Goal: Information Seeking & Learning: Learn about a topic

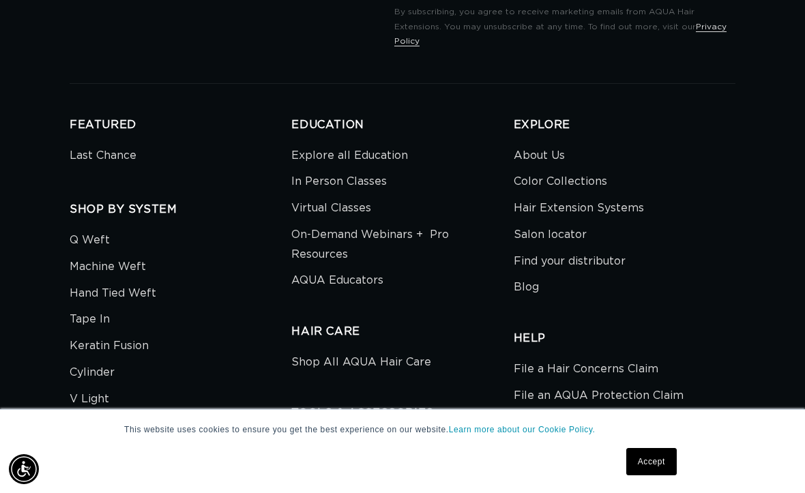
scroll to position [2434, 0]
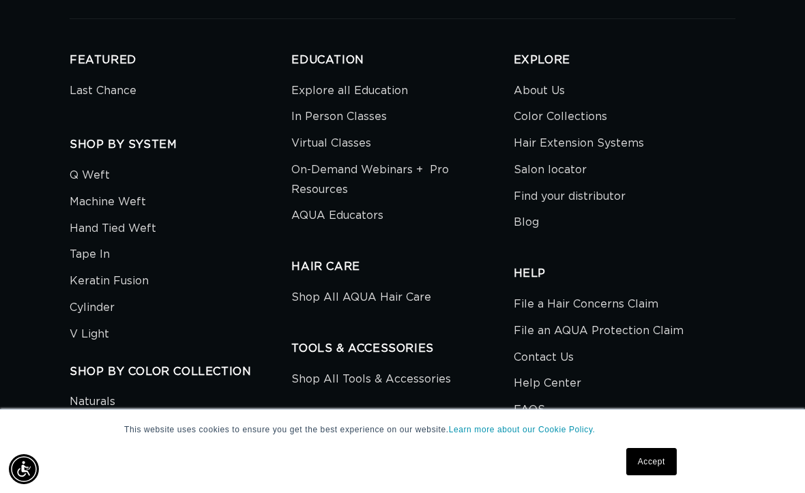
click at [93, 268] on link "Tape In" at bounding box center [90, 255] width 40 height 27
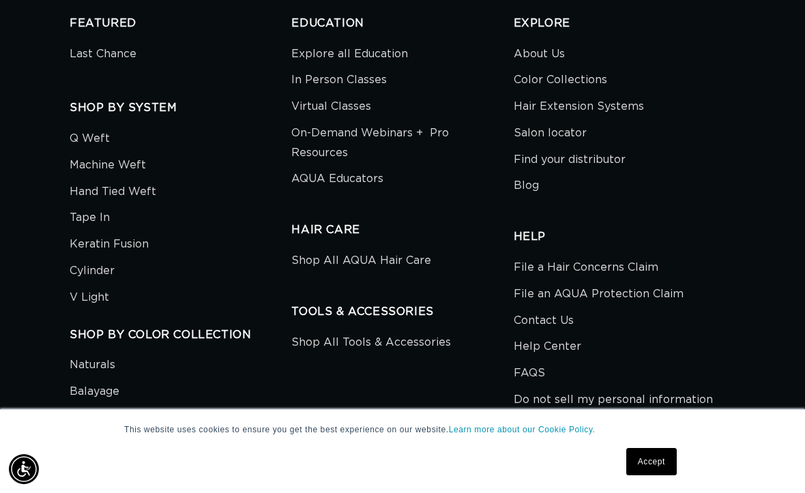
scroll to position [0, 0]
click at [92, 258] on link "Keratin Fusion" at bounding box center [109, 244] width 79 height 27
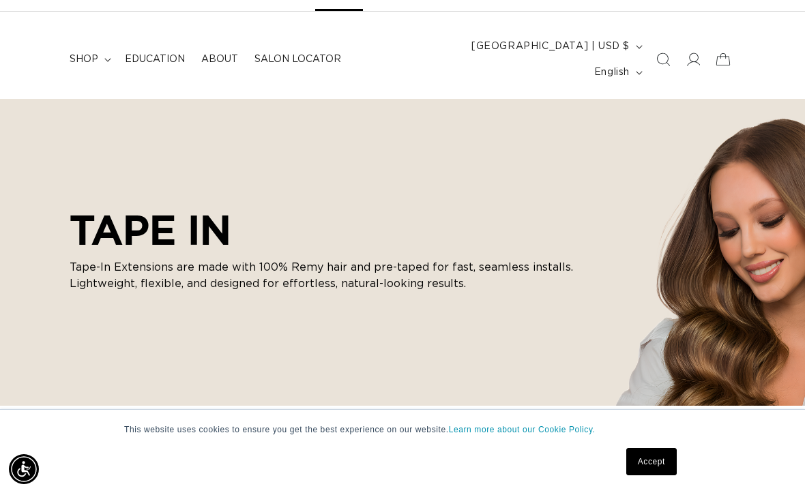
scroll to position [55, 0]
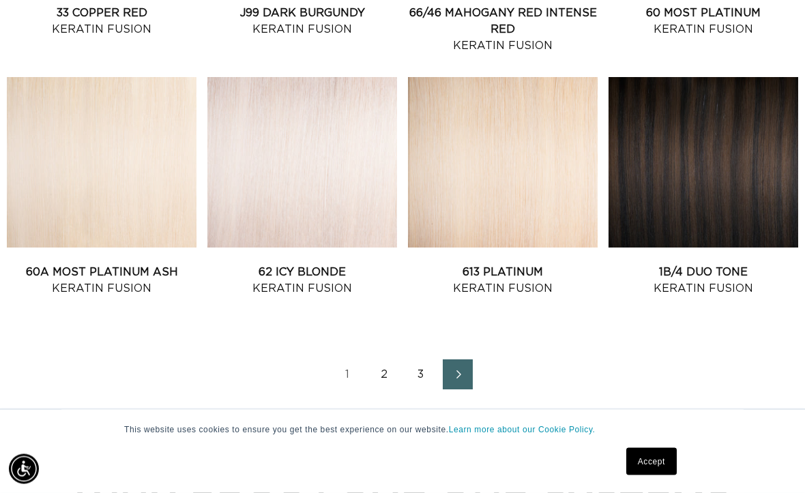
scroll to position [1543, 0]
click at [294, 264] on link "62 Icy Blonde Keratin Fusion" at bounding box center [302, 280] width 190 height 33
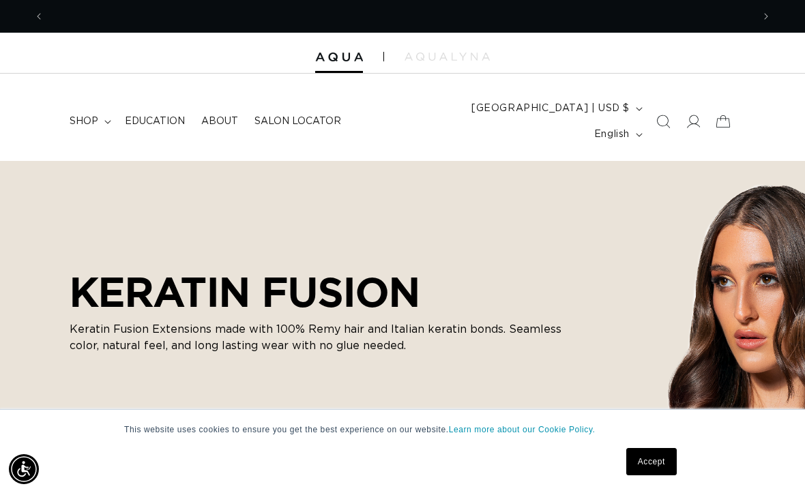
scroll to position [0, 708]
click at [653, 463] on link "Accept" at bounding box center [652, 461] width 51 height 27
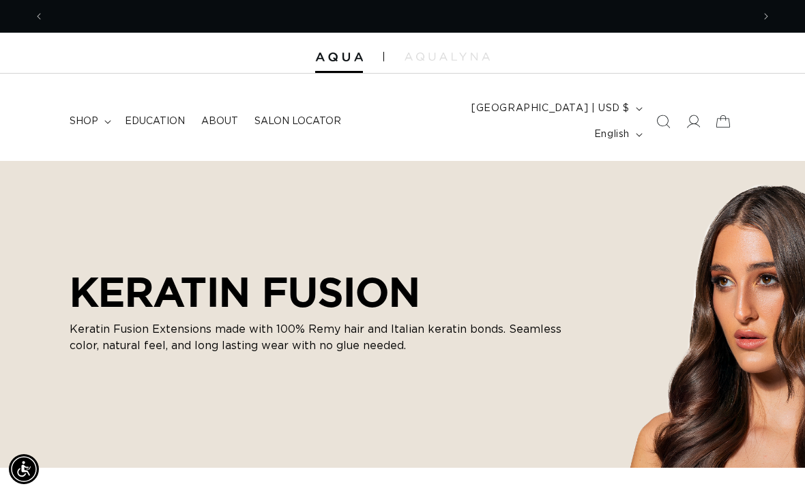
scroll to position [0, 1417]
click at [98, 107] on summary "shop" at bounding box center [88, 121] width 55 height 29
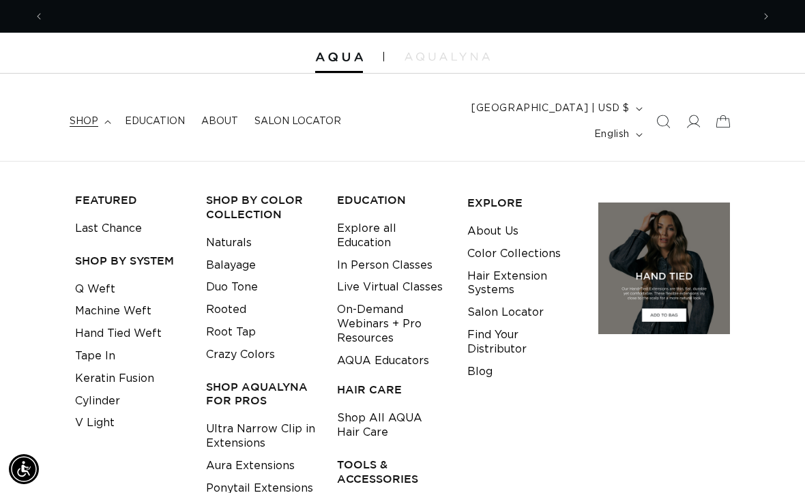
scroll to position [0, 708]
click at [89, 345] on link "Tape In" at bounding box center [95, 356] width 40 height 23
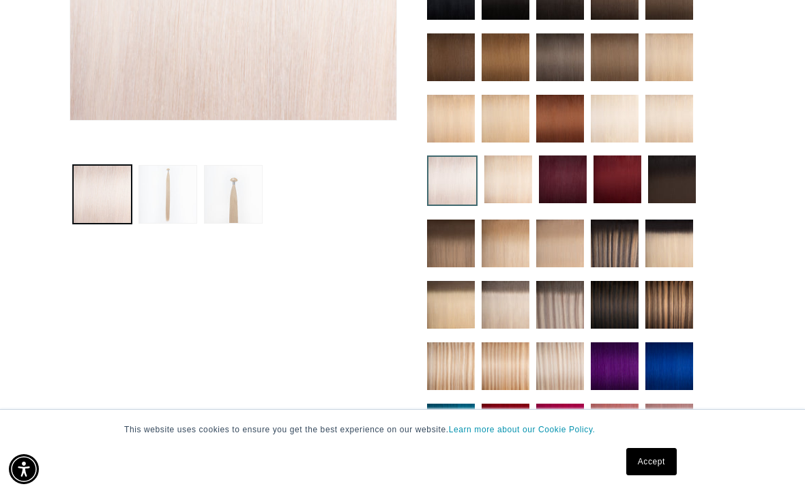
click at [229, 172] on button "Load image 3 in gallery view" at bounding box center [233, 194] width 59 height 59
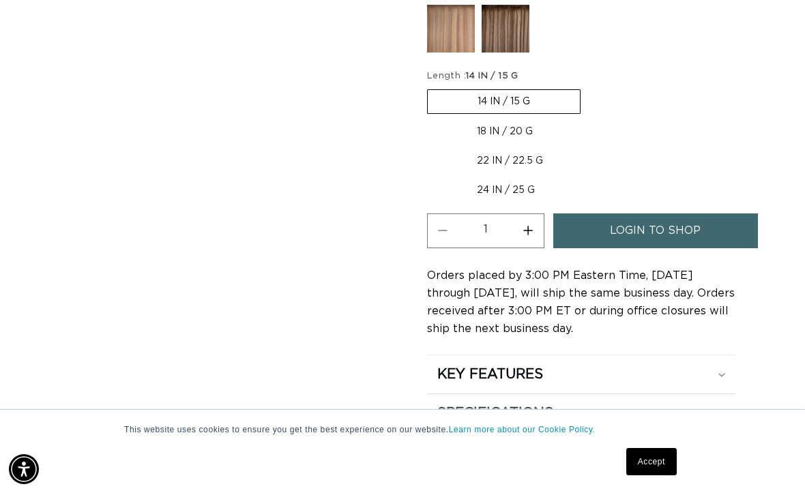
scroll to position [0, 708]
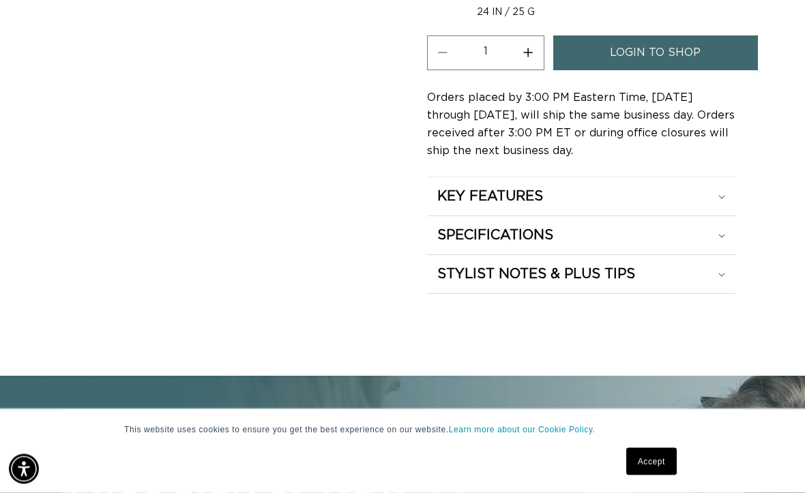
click at [635, 188] on div "KEY FEATURES" at bounding box center [582, 197] width 288 height 18
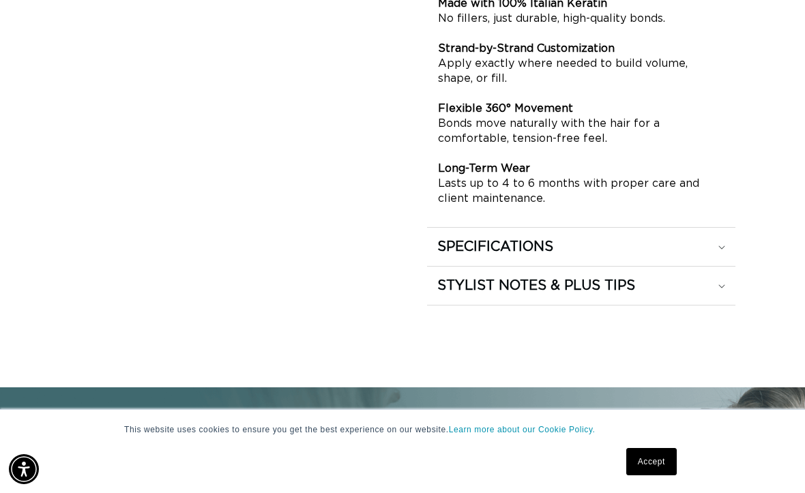
scroll to position [0, 0]
click at [715, 248] on div "SPECIFICATIONS" at bounding box center [582, 247] width 288 height 18
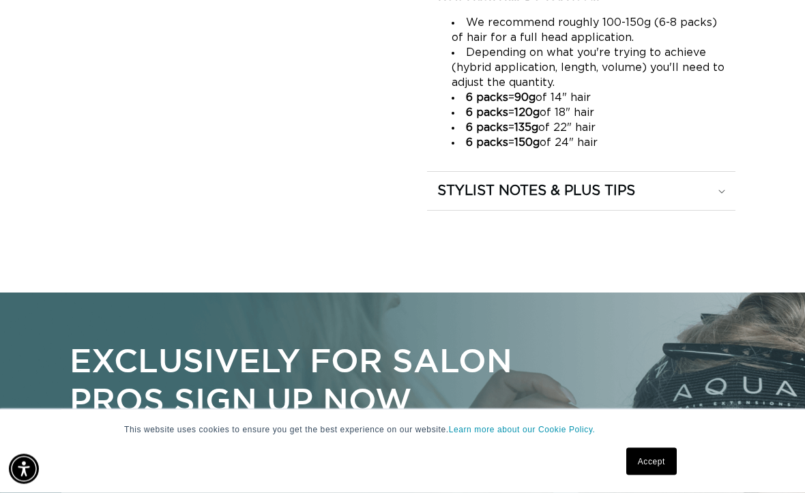
scroll to position [1712, 0]
click at [713, 190] on div "STYLIST NOTES & PLUS TIPS" at bounding box center [582, 191] width 288 height 18
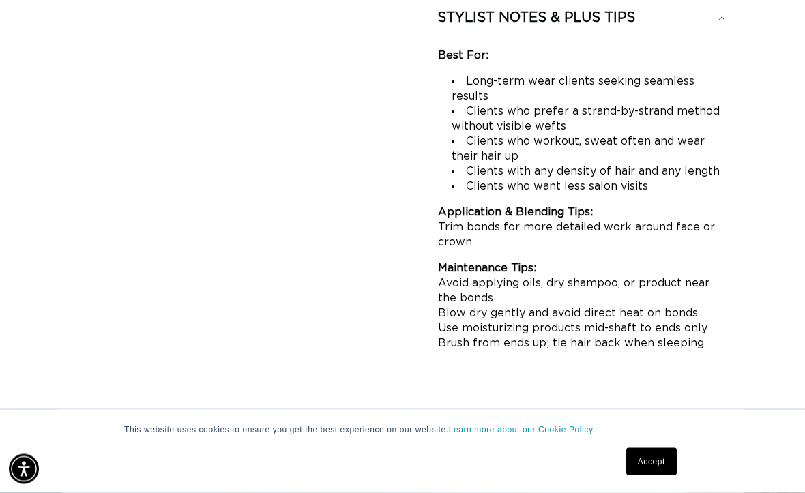
scroll to position [1267, 0]
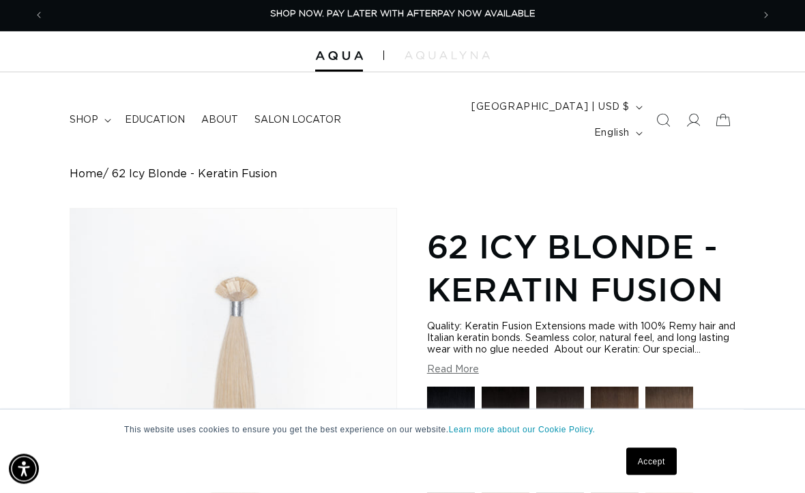
click at [465, 369] on button "Read More" at bounding box center [453, 371] width 52 height 12
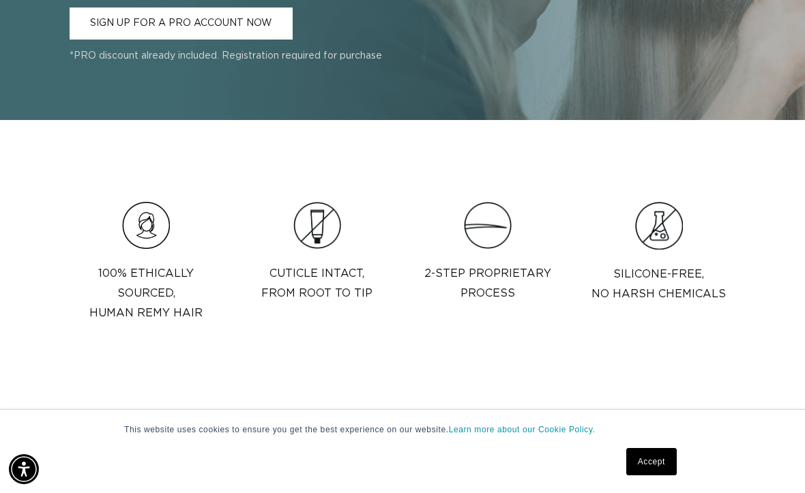
click at [508, 264] on p "2-step proprietary process" at bounding box center [488, 284] width 127 height 40
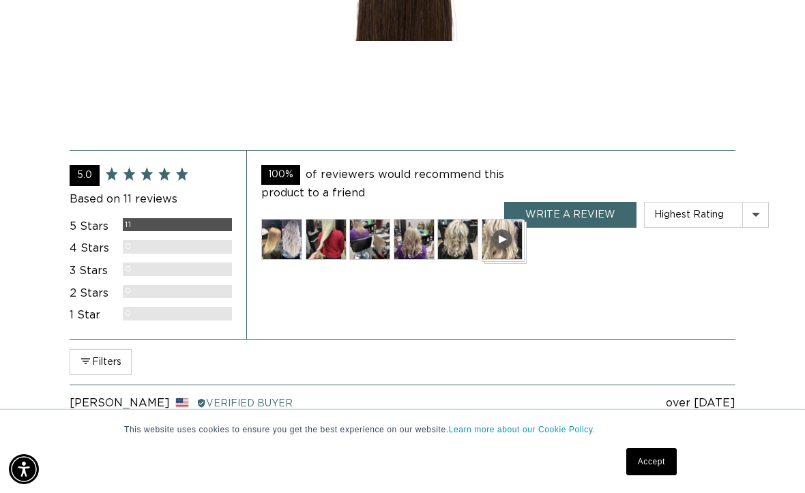
scroll to position [0, 708]
click at [290, 219] on img at bounding box center [281, 239] width 41 height 41
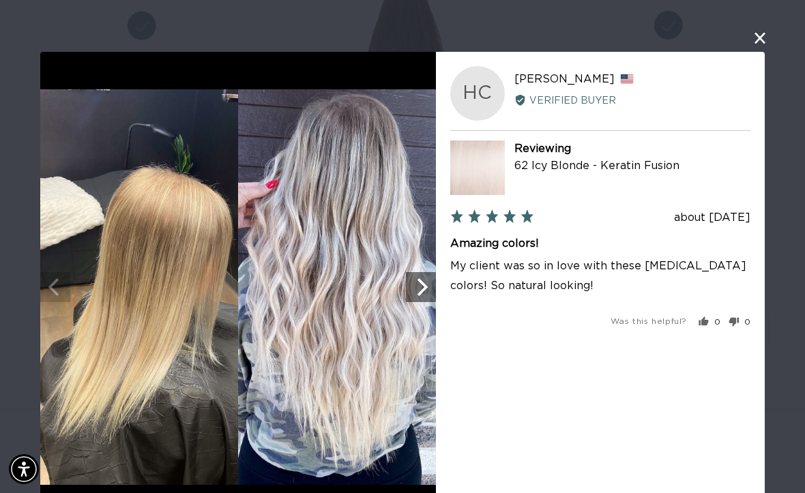
scroll to position [0, 0]
click at [767, 40] on button "close this modal window" at bounding box center [760, 38] width 16 height 16
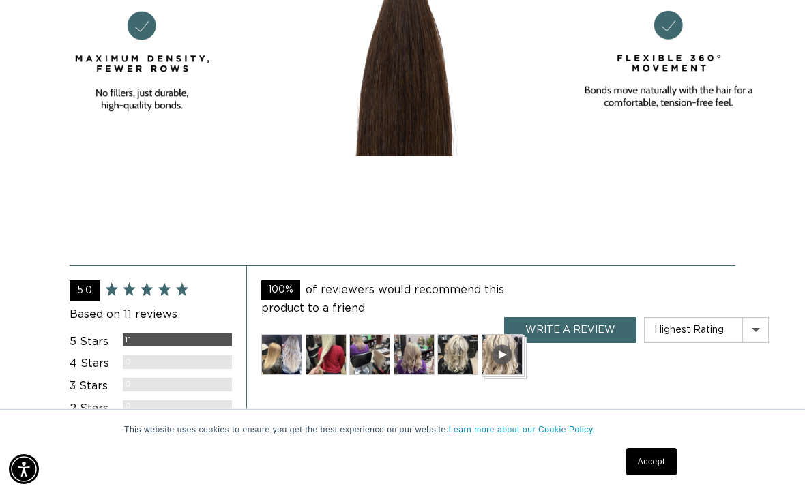
click at [334, 334] on img at bounding box center [326, 354] width 41 height 41
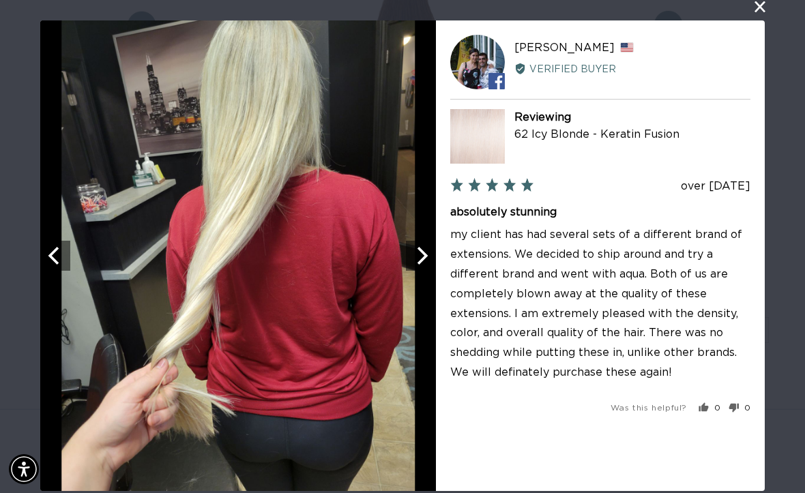
click at [761, 15] on button "close this modal window" at bounding box center [760, 7] width 16 height 16
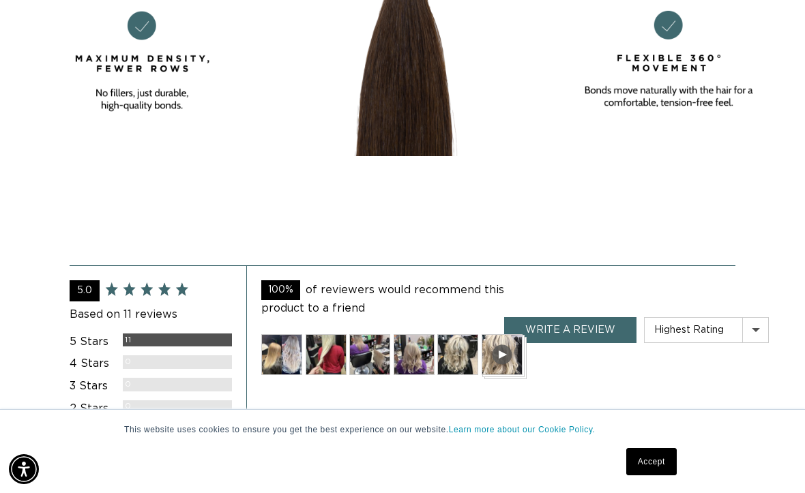
scroll to position [0, 708]
click at [369, 334] on img at bounding box center [369, 354] width 41 height 41
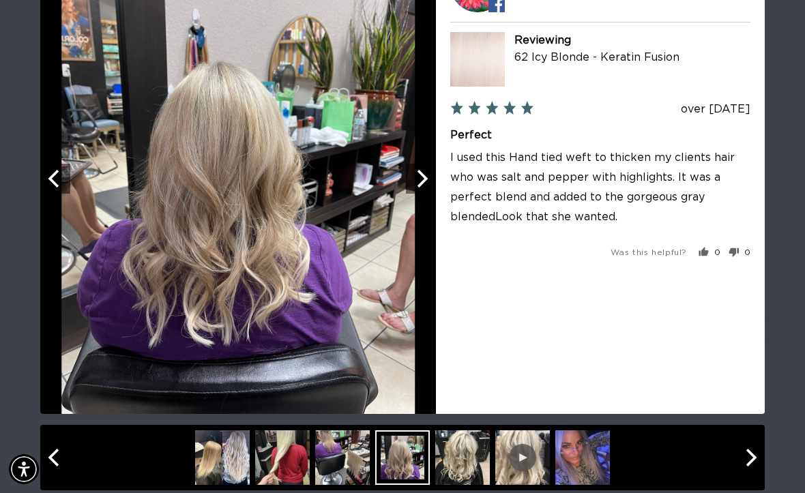
scroll to position [0, 0]
click at [426, 185] on icon "Next" at bounding box center [421, 179] width 18 height 18
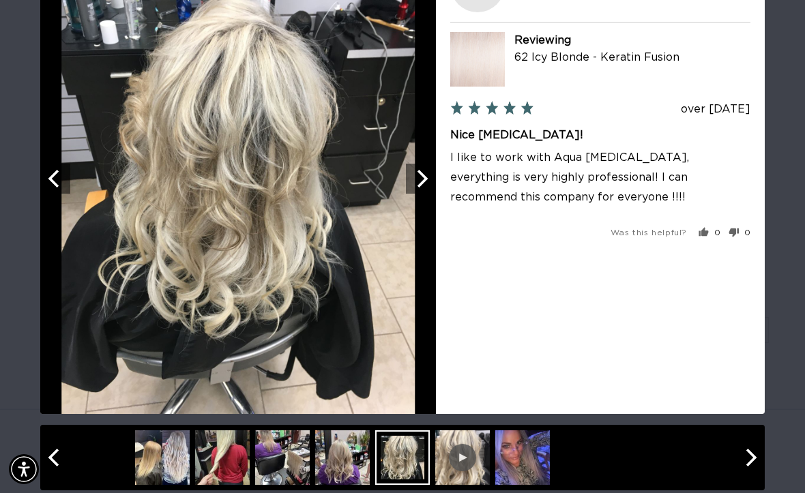
scroll to position [0, 708]
click at [429, 185] on icon "Next" at bounding box center [421, 179] width 18 height 18
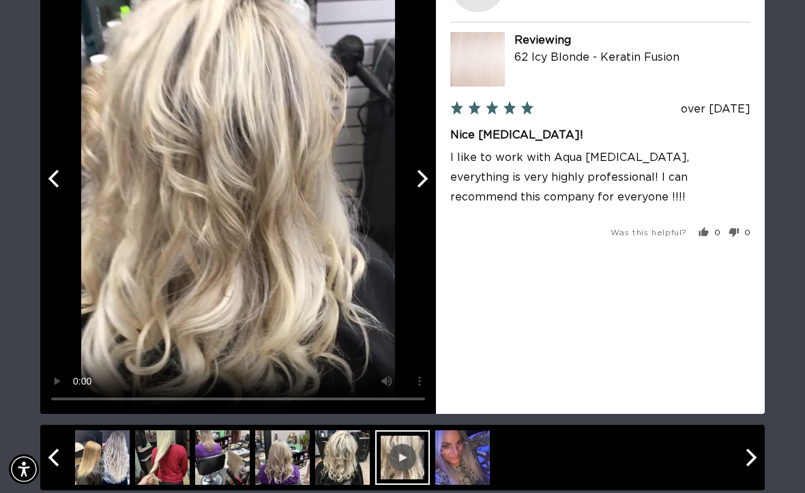
scroll to position [0, 1417]
click at [431, 182] on button "Next" at bounding box center [421, 179] width 30 height 30
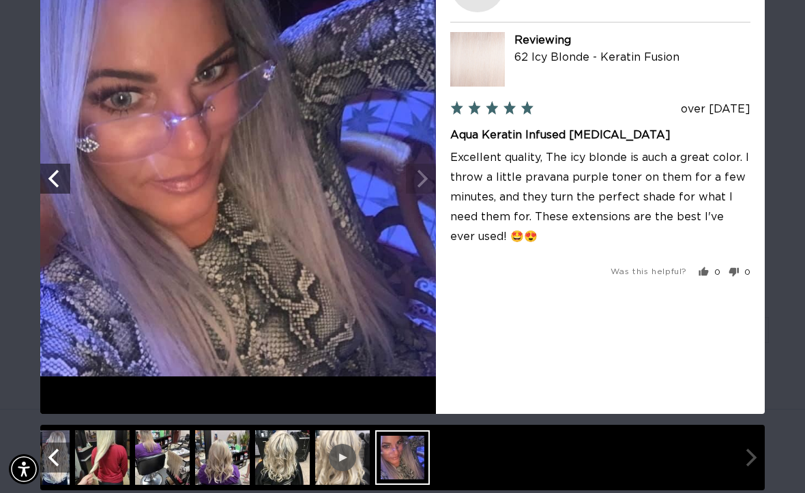
click at [423, 212] on img at bounding box center [238, 179] width 396 height 396
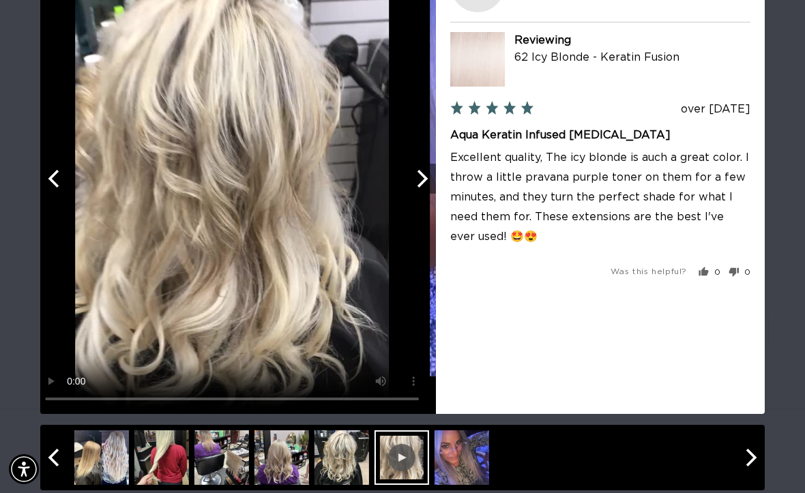
scroll to position [109, 0]
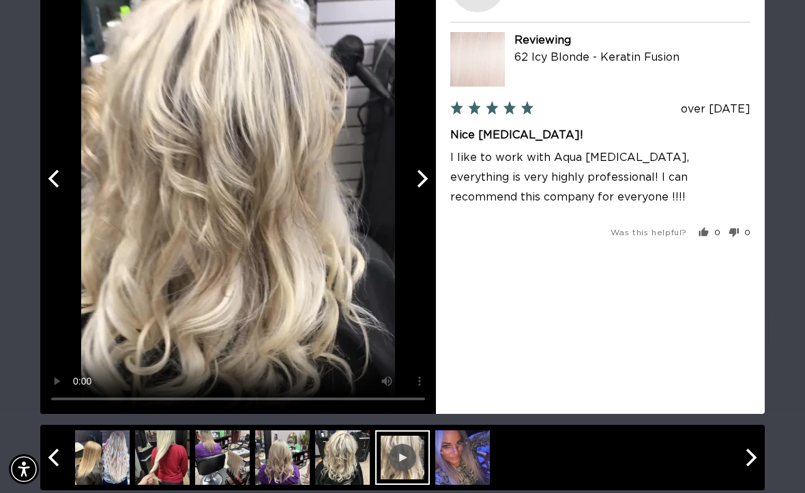
click at [67, 169] on button "Previous" at bounding box center [55, 179] width 30 height 30
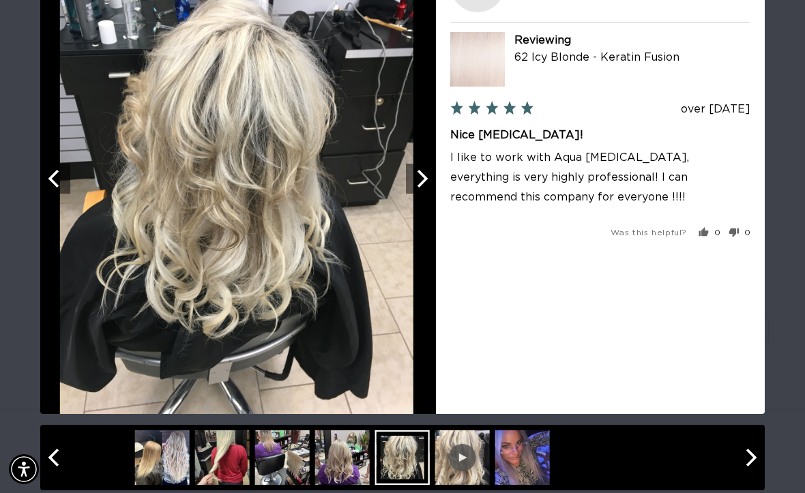
click at [66, 167] on button "Previous" at bounding box center [55, 179] width 30 height 30
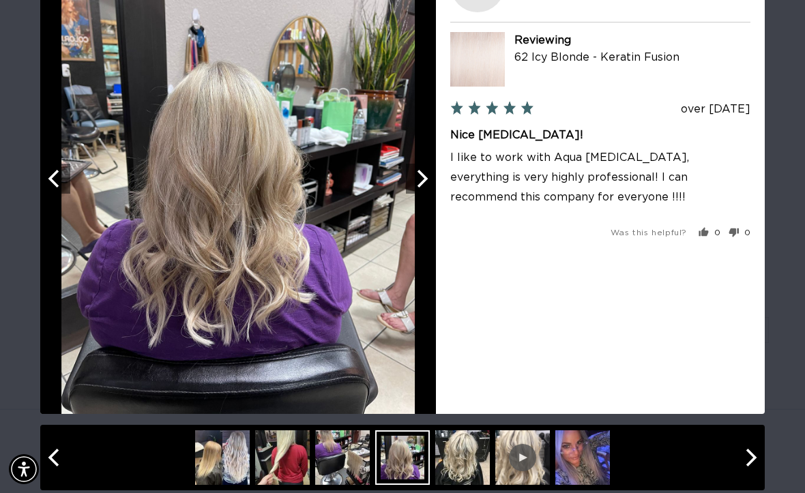
click at [66, 169] on button "Previous" at bounding box center [55, 179] width 30 height 30
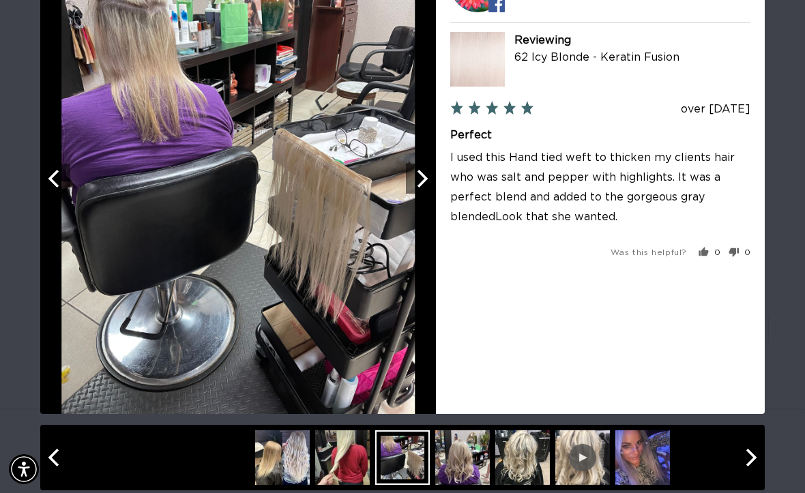
scroll to position [0, 1417]
click at [65, 167] on button "Previous" at bounding box center [55, 179] width 30 height 30
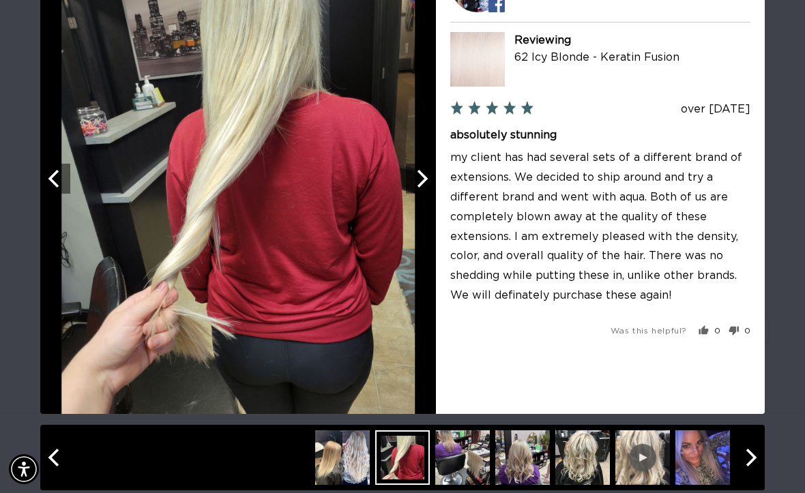
click at [62, 167] on button "Previous" at bounding box center [55, 179] width 30 height 30
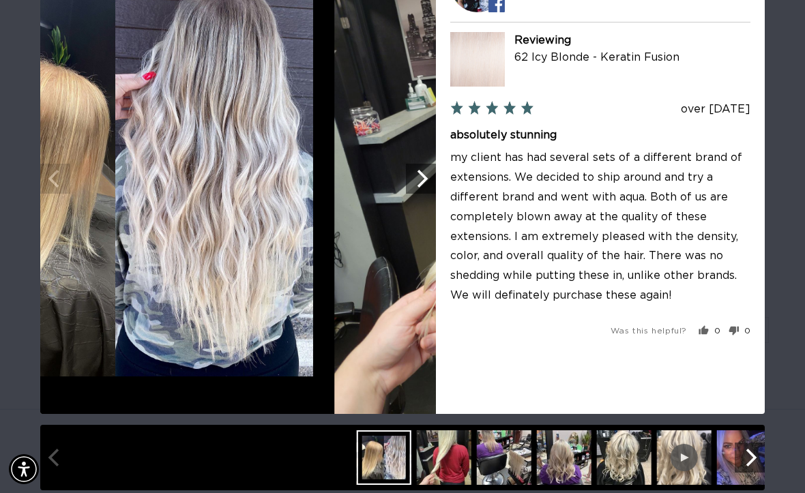
scroll to position [0, 0]
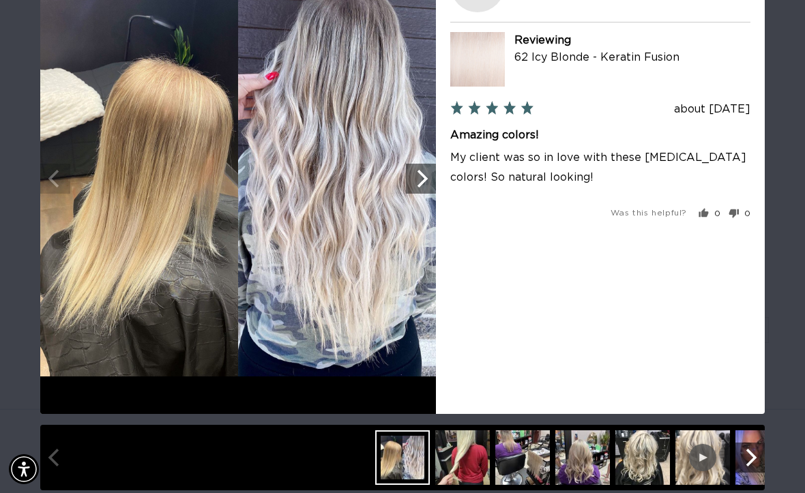
click at [71, 173] on img at bounding box center [238, 179] width 396 height 396
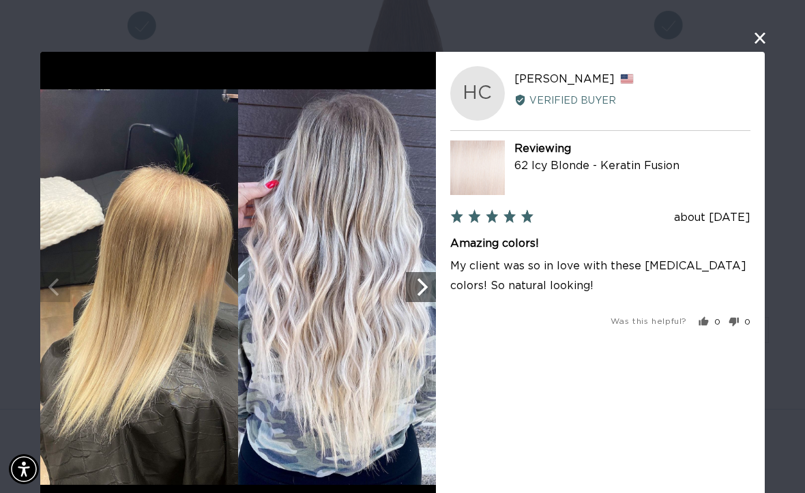
click at [760, 33] on button "close this modal window" at bounding box center [760, 38] width 16 height 16
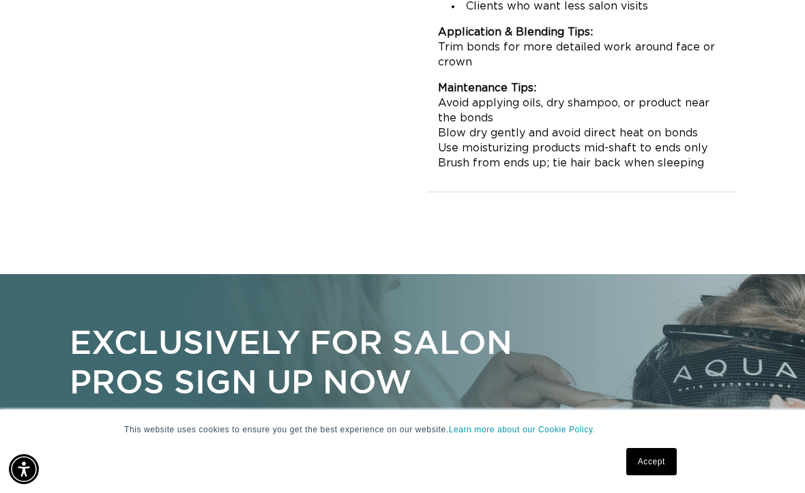
scroll to position [1832, 0]
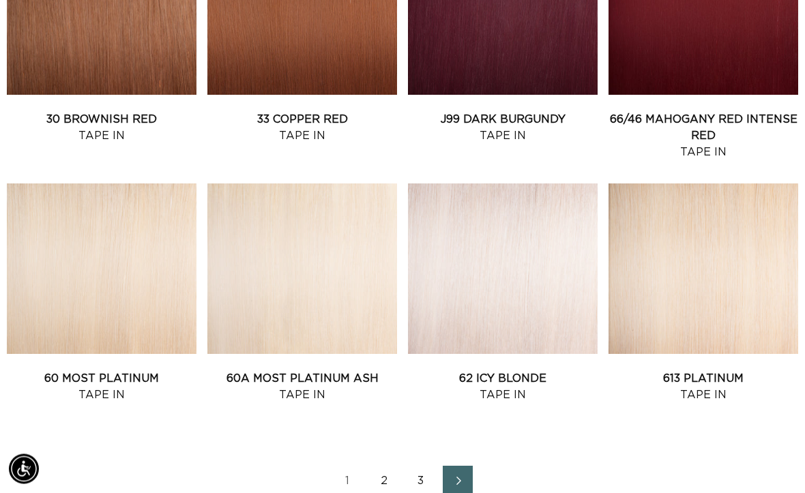
scroll to position [1437, 0]
click at [534, 371] on link "62 Icy Blonde Tape In" at bounding box center [503, 387] width 190 height 33
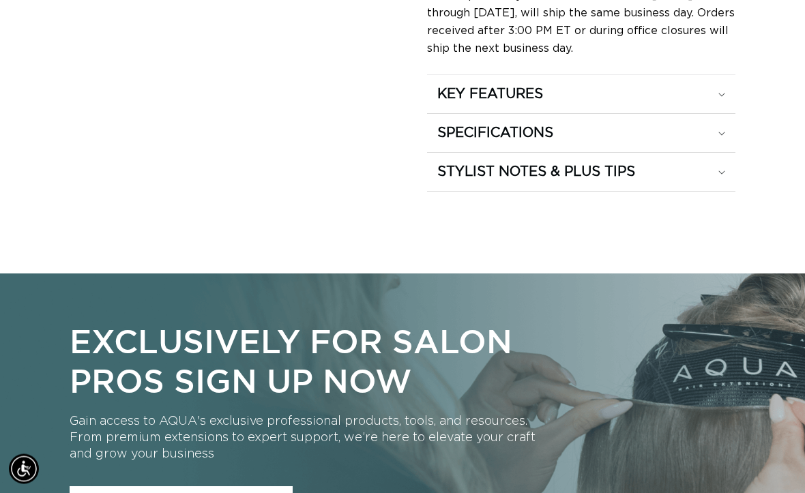
scroll to position [1218, 0]
click at [721, 163] on div "STYLIST NOTES & PLUS TIPS" at bounding box center [582, 172] width 288 height 18
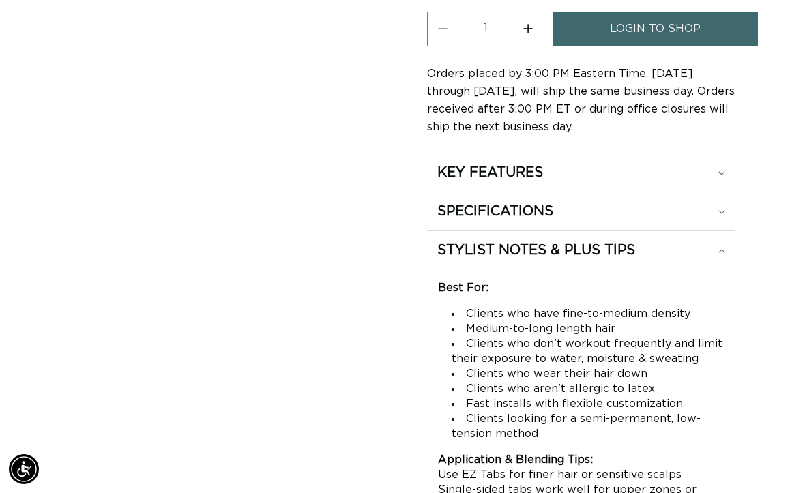
scroll to position [1139, 0]
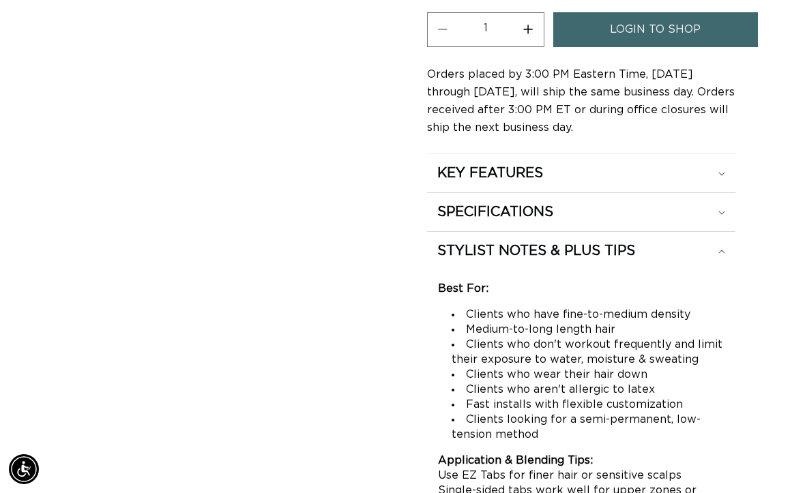
click at [723, 203] on div "SPECIFICATIONS" at bounding box center [582, 212] width 288 height 18
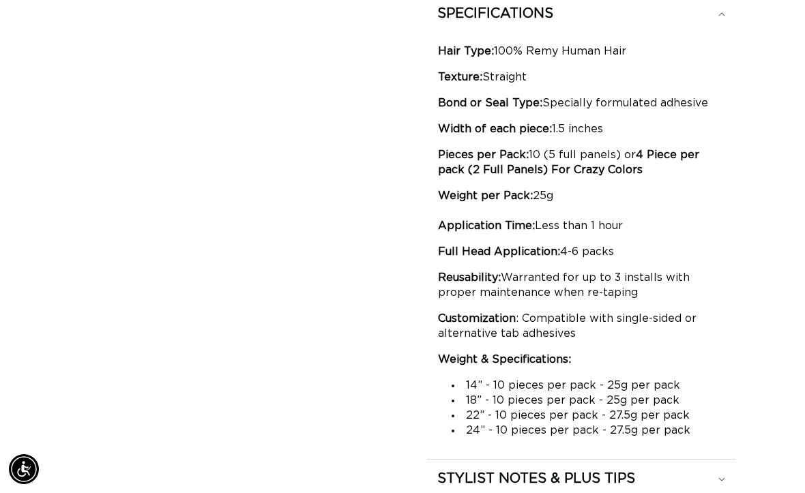
scroll to position [0, 0]
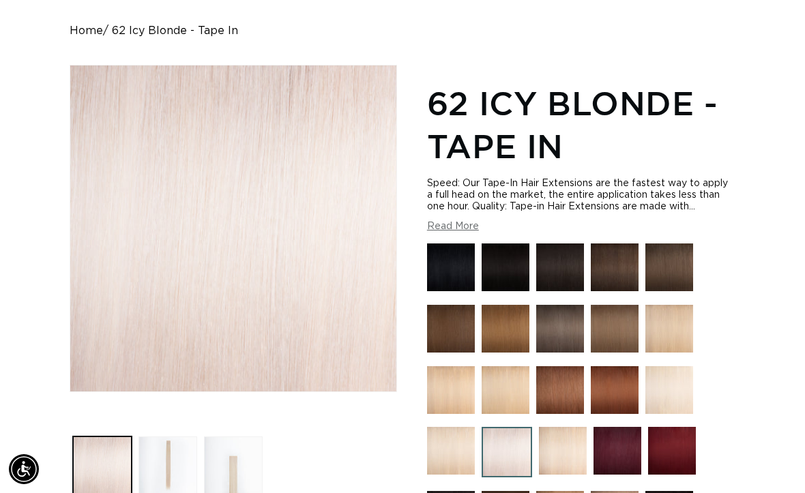
click at [489, 203] on div "Speed: Our Tape-In [MEDICAL_DATA] are the fastest way to apply a full head on t…" at bounding box center [581, 205] width 309 height 55
click at [488, 203] on div "Speed: Our Tape-In [MEDICAL_DATA] are the fastest way to apply a full head on t…" at bounding box center [581, 205] width 309 height 55
click at [451, 221] on button "Read More" at bounding box center [453, 227] width 52 height 12
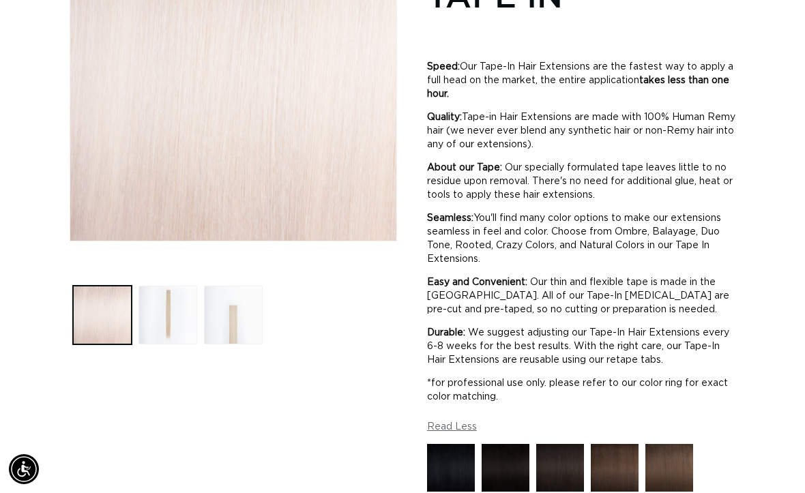
click at [699, 250] on div "Speed: Our Tape-In [MEDICAL_DATA] are the fastest way to apply a full head on t…" at bounding box center [581, 220] width 309 height 386
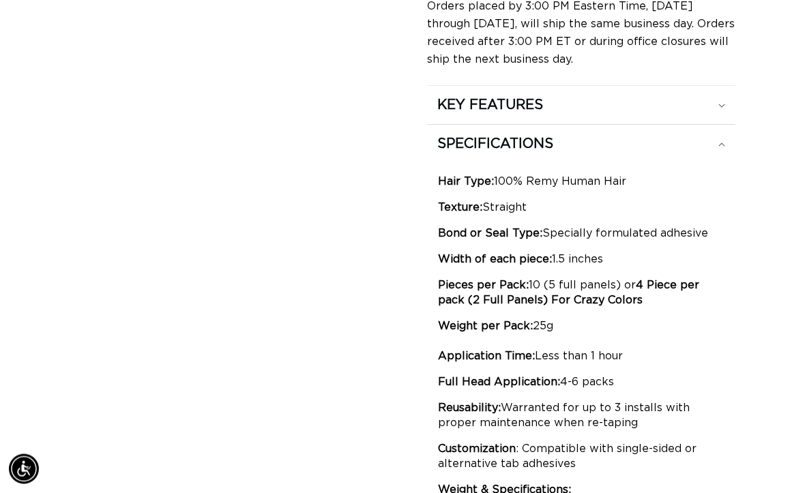
scroll to position [1559, 0]
click at [721, 104] on icon at bounding box center [722, 106] width 7 height 4
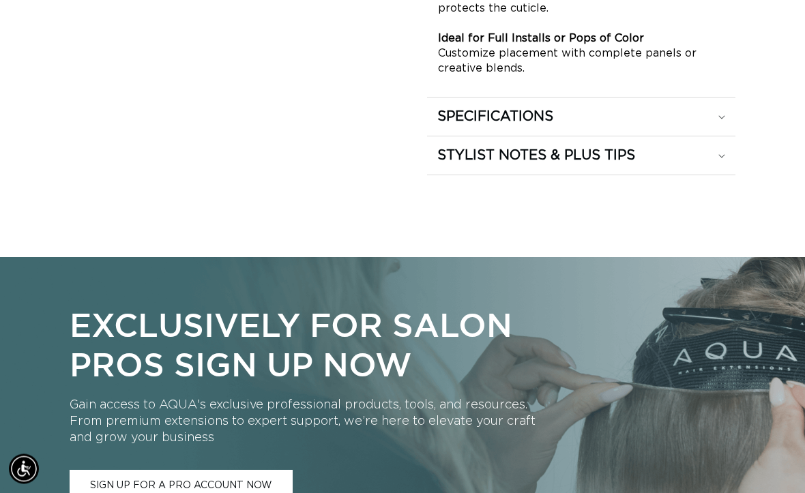
click at [730, 141] on summary "STYLIST NOTES & PLUS TIPS" at bounding box center [581, 156] width 309 height 38
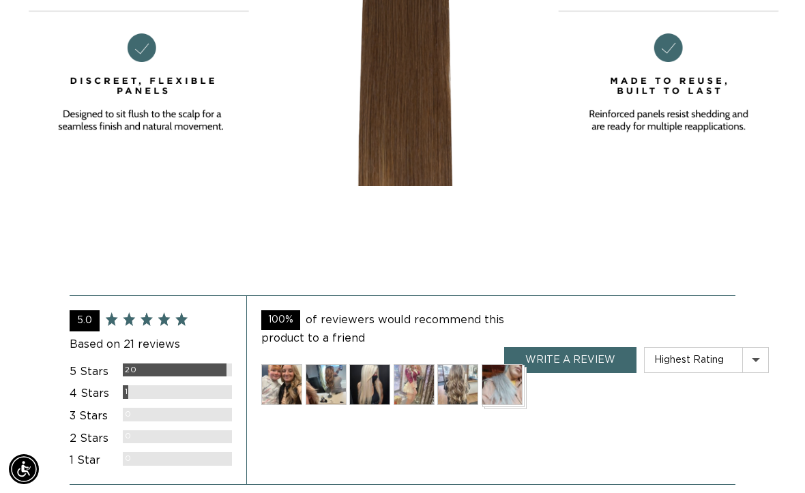
click at [283, 364] on img at bounding box center [281, 384] width 41 height 41
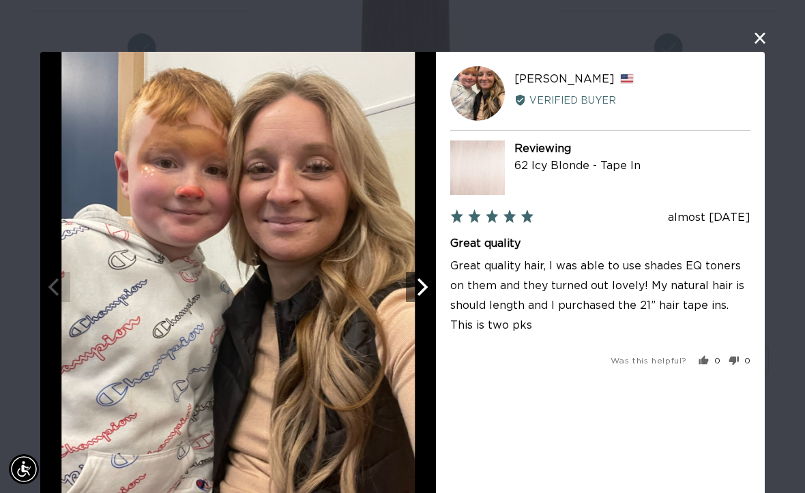
click at [418, 289] on icon "Next" at bounding box center [421, 287] width 18 height 18
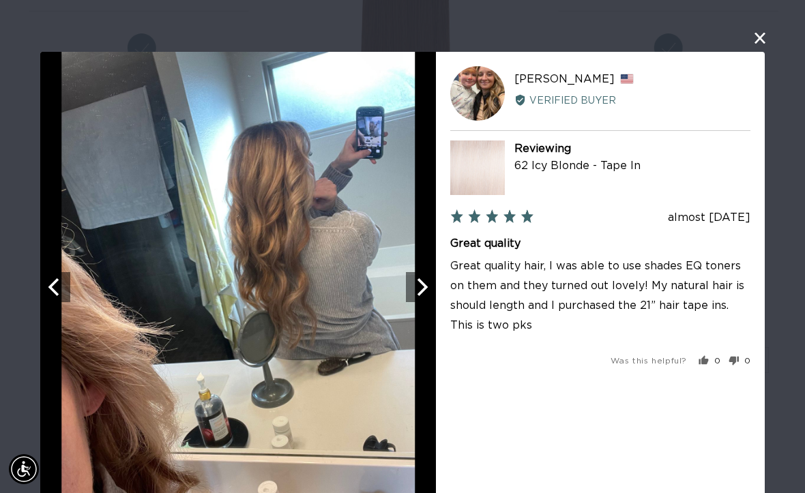
click at [418, 292] on icon "Next" at bounding box center [421, 287] width 18 height 18
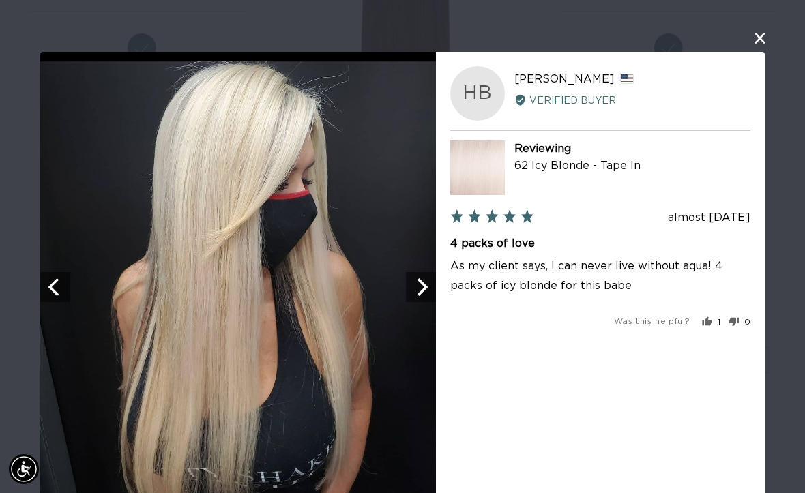
click at [422, 287] on icon "Next" at bounding box center [421, 287] width 18 height 18
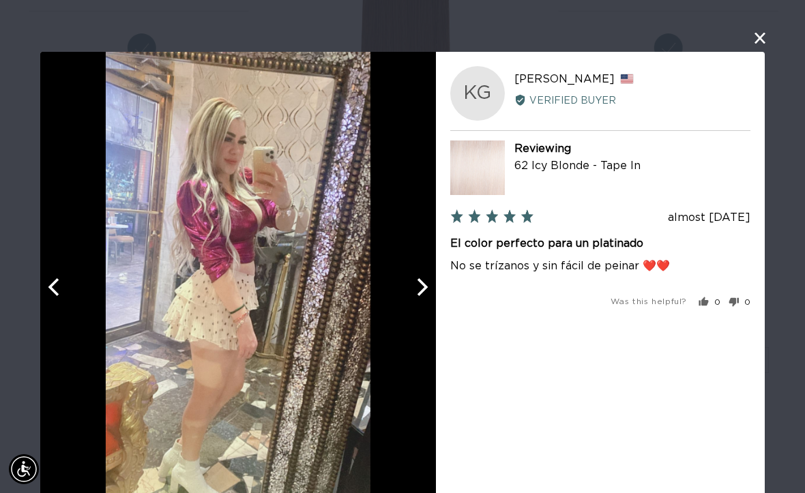
click at [423, 280] on icon "Next" at bounding box center [421, 287] width 18 height 18
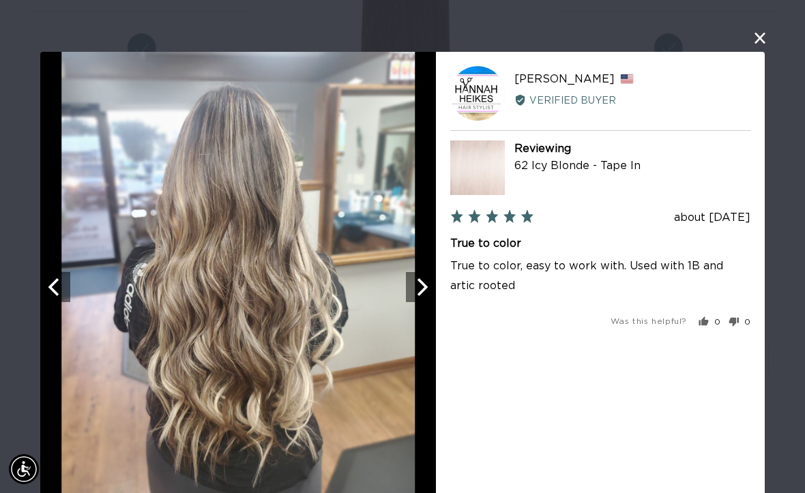
scroll to position [0, 708]
click at [432, 283] on button "Next" at bounding box center [421, 287] width 30 height 30
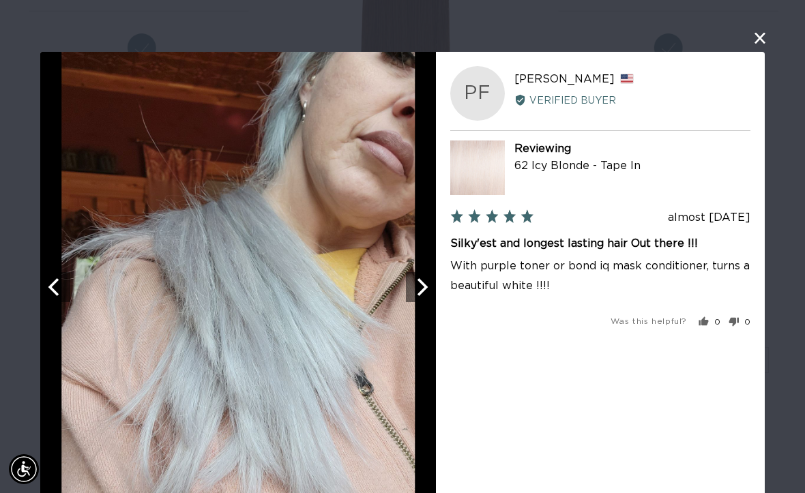
scroll to position [0, 1417]
click at [444, 285] on div "PF [PERSON_NAME] Reviewed by [PERSON_NAME], from [GEOGRAPHIC_DATA] Verified Buy…" at bounding box center [600, 287] width 329 height 471
click at [423, 300] on button "Next" at bounding box center [421, 287] width 30 height 30
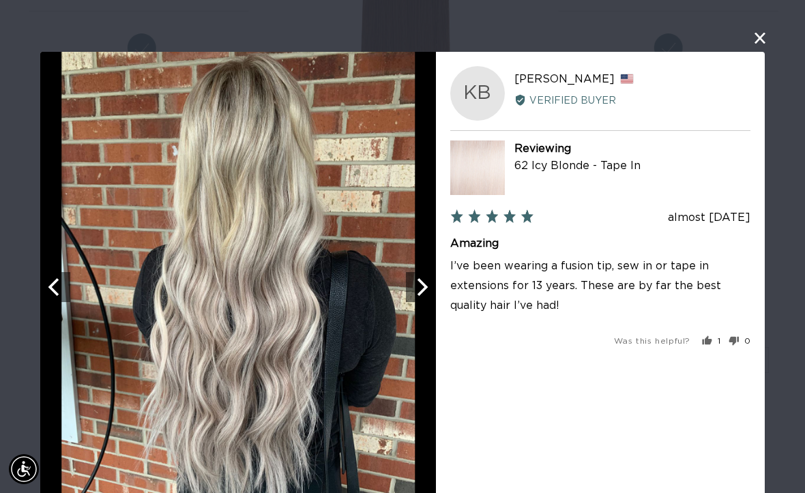
click at [427, 294] on icon "Next" at bounding box center [421, 287] width 18 height 18
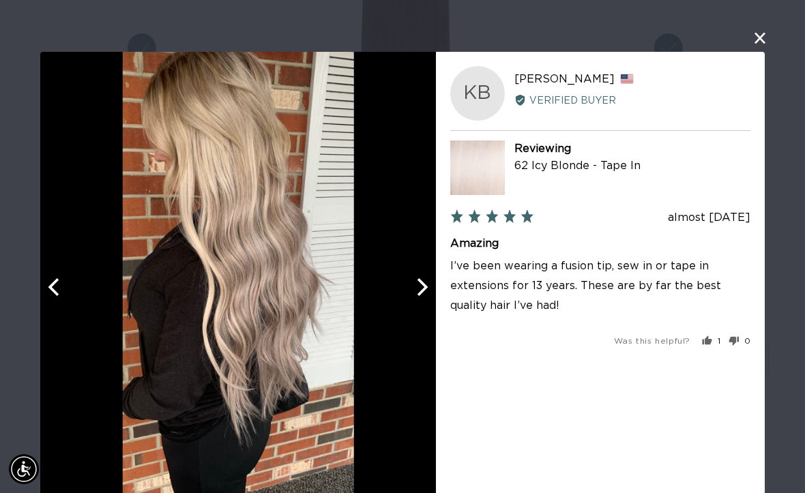
scroll to position [0, 0]
click at [423, 288] on icon "Next" at bounding box center [421, 287] width 18 height 18
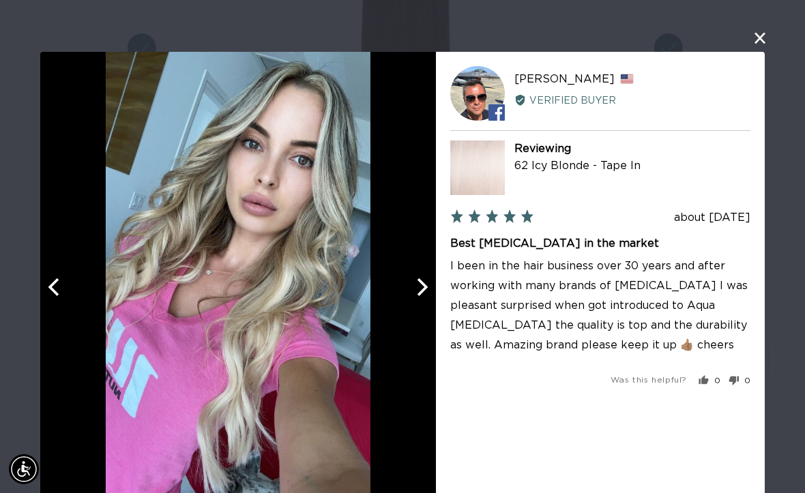
scroll to position [0, 1417]
click at [417, 292] on icon "Next" at bounding box center [421, 287] width 18 height 18
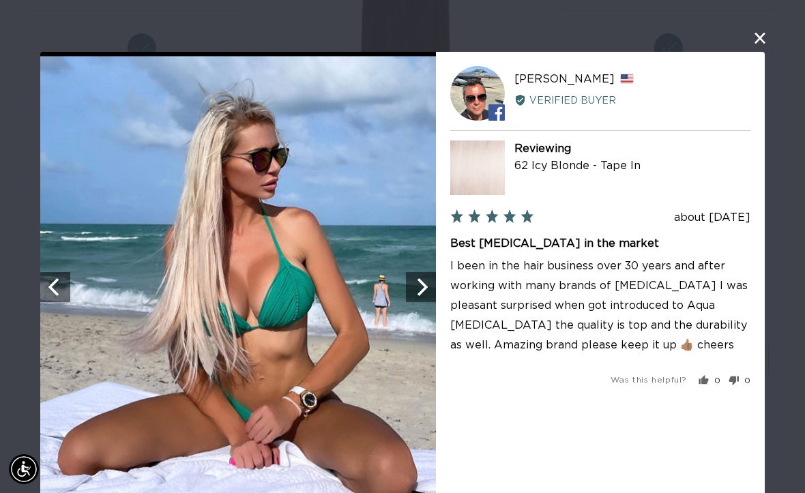
scroll to position [0, 708]
click at [427, 289] on icon "Next" at bounding box center [423, 287] width 11 height 18
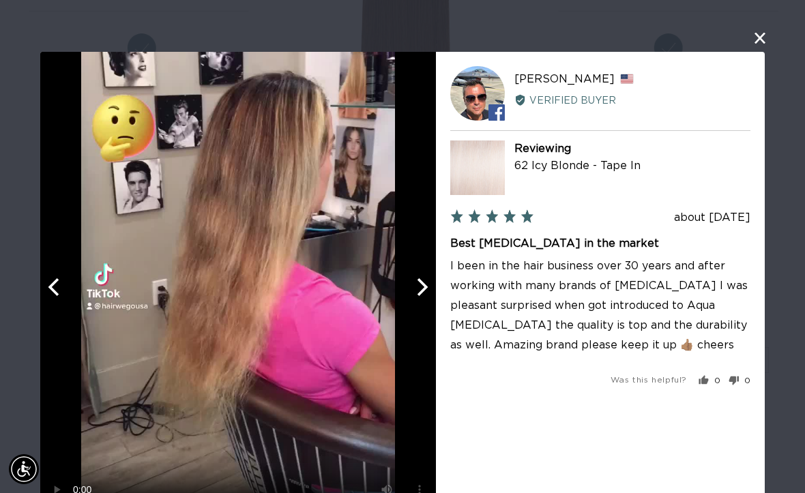
scroll to position [0, 1417]
click at [418, 296] on icon "Next" at bounding box center [421, 287] width 18 height 18
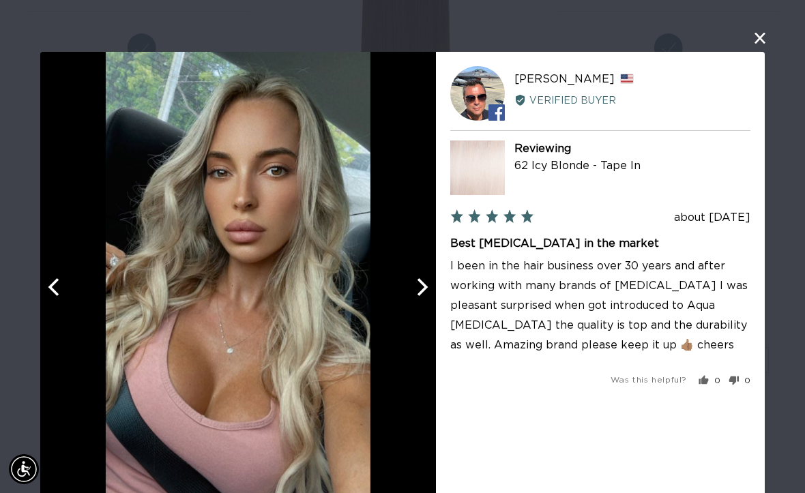
scroll to position [0, 708]
click at [418, 288] on icon "Next" at bounding box center [421, 287] width 18 height 18
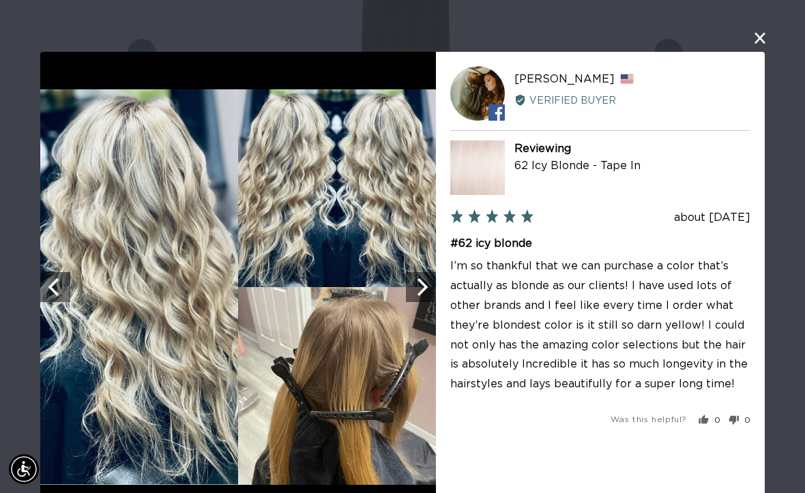
scroll to position [0, 0]
click at [431, 321] on img at bounding box center [238, 287] width 396 height 396
click at [425, 311] on img at bounding box center [238, 287] width 396 height 396
click at [427, 280] on icon "Next" at bounding box center [421, 287] width 18 height 18
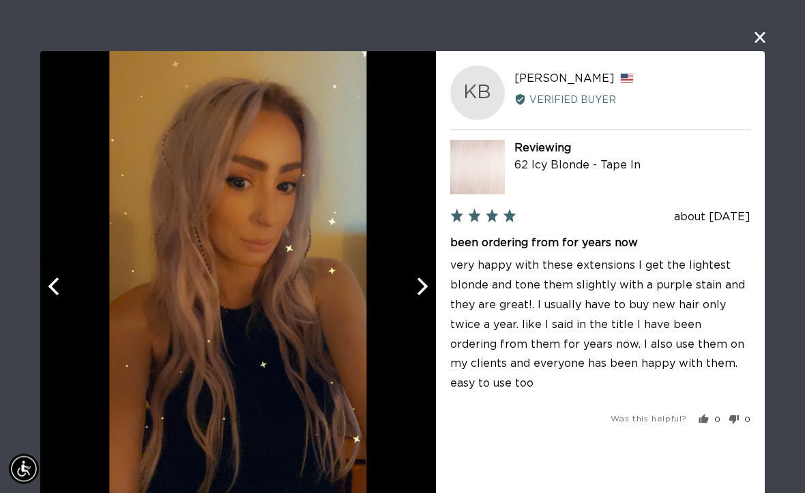
scroll to position [3289, 0]
click at [431, 293] on button "Next" at bounding box center [421, 287] width 30 height 30
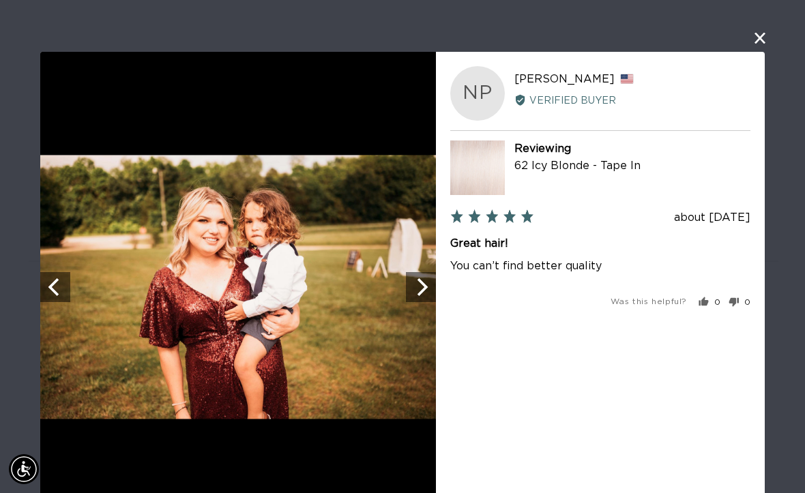
scroll to position [0, 0]
click at [427, 278] on button "Next" at bounding box center [421, 287] width 30 height 30
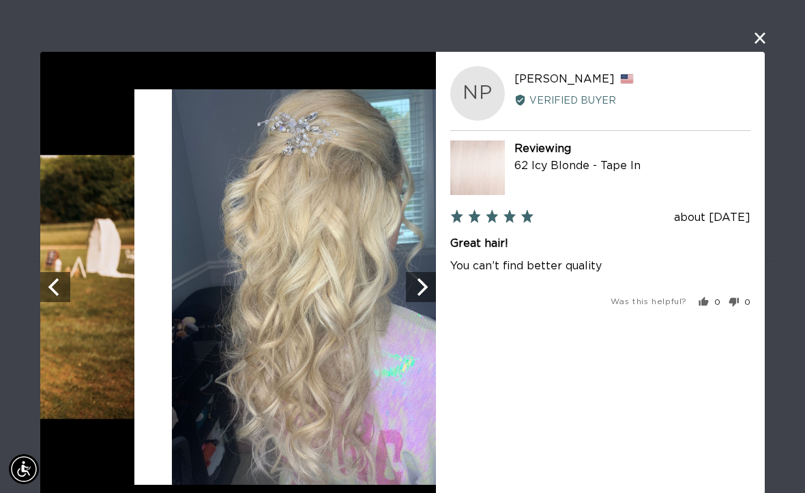
click at [380, 302] on img at bounding box center [332, 287] width 396 height 396
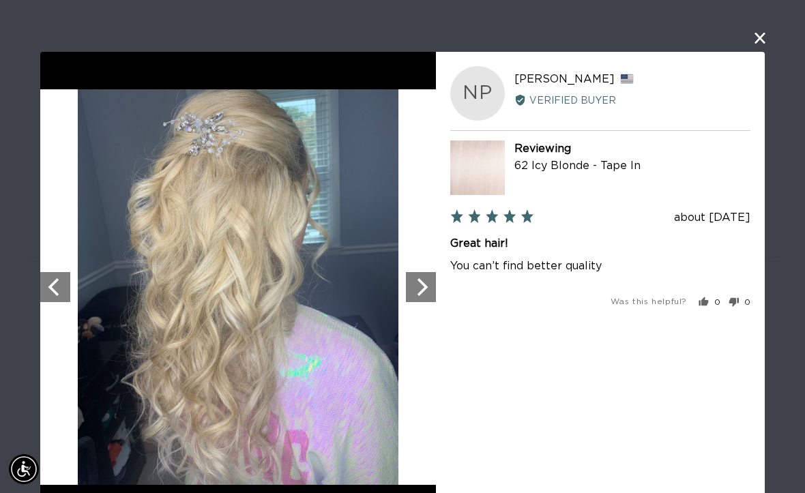
scroll to position [0, 708]
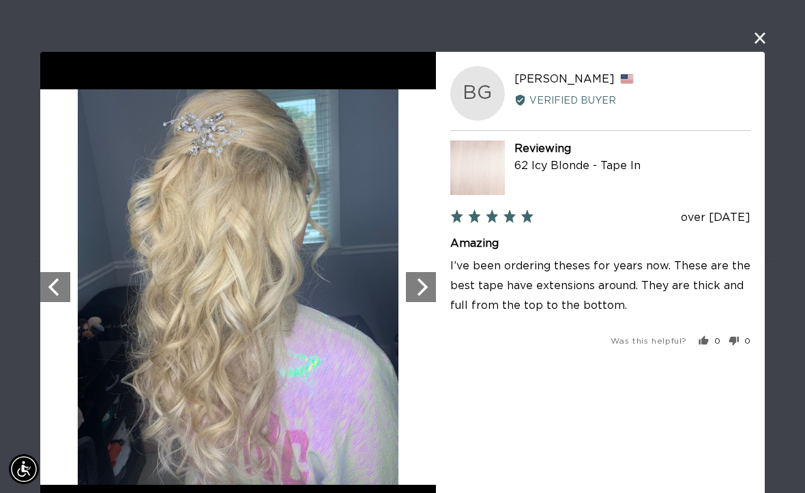
click at [402, 278] on img at bounding box center [238, 287] width 396 height 396
click at [401, 268] on img at bounding box center [238, 287] width 396 height 396
click at [379, 289] on img at bounding box center [238, 287] width 396 height 396
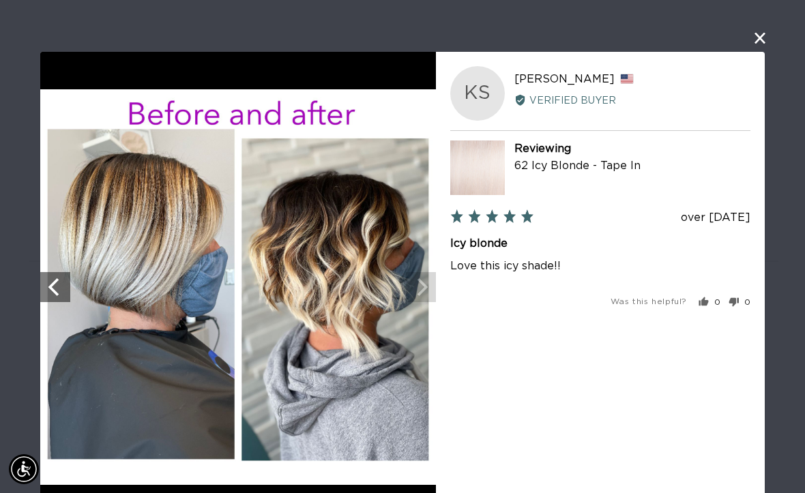
scroll to position [0, 0]
click at [409, 354] on img at bounding box center [238, 287] width 396 height 396
click at [424, 292] on img at bounding box center [238, 287] width 396 height 396
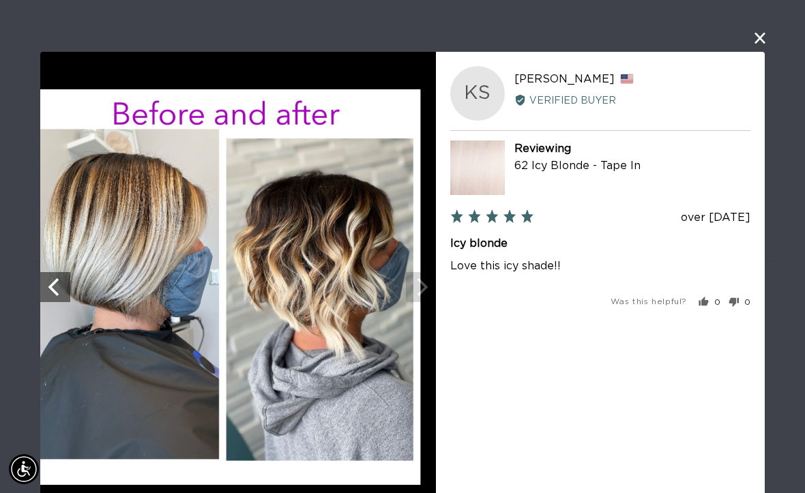
click at [371, 341] on img at bounding box center [223, 287] width 396 height 396
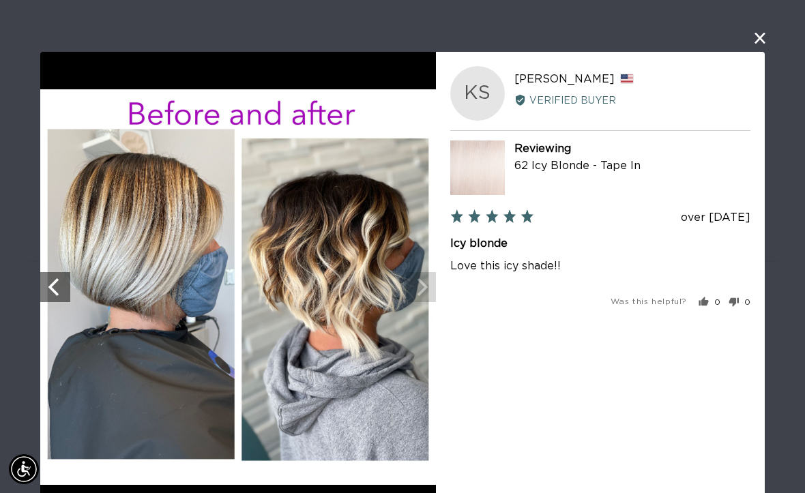
scroll to position [0, 0]
click at [765, 35] on button "close this modal window" at bounding box center [760, 38] width 16 height 16
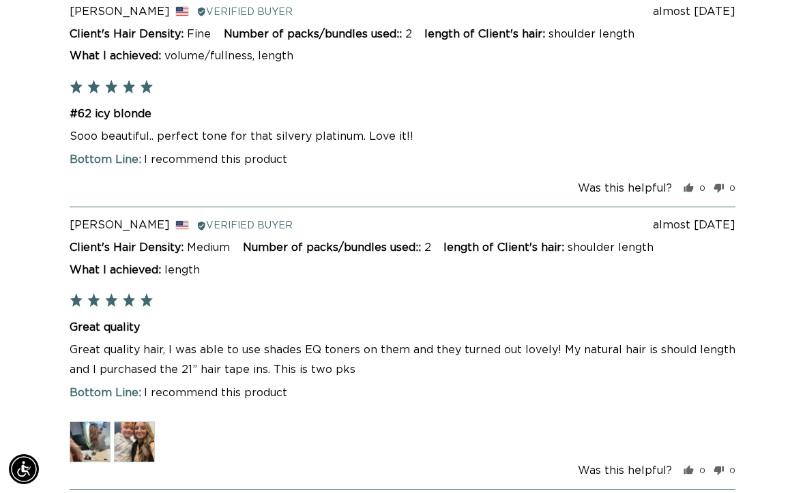
scroll to position [4175, 0]
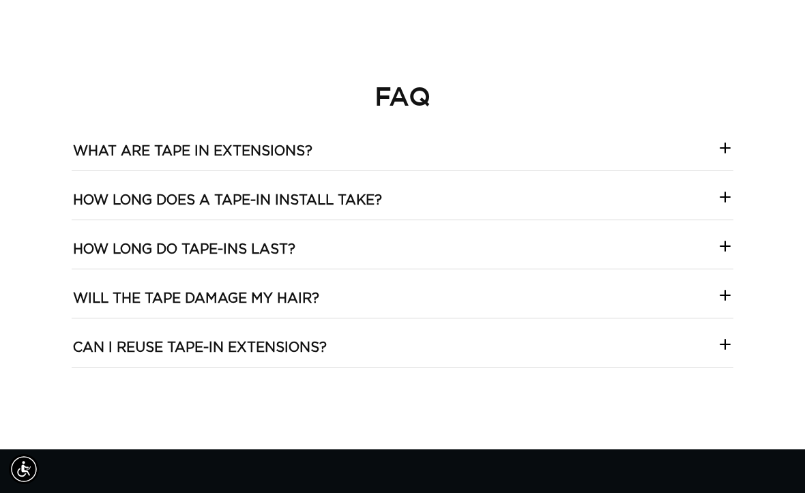
click at [725, 140] on icon at bounding box center [725, 148] width 16 height 16
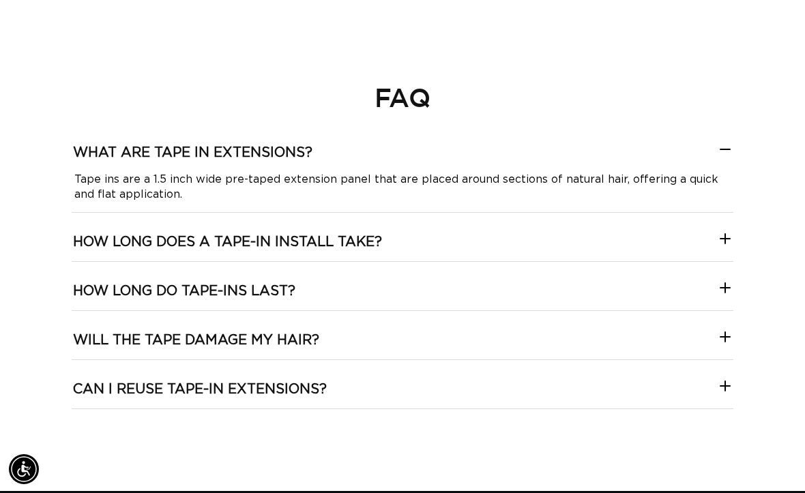
click at [708, 217] on take\?-template--18844261286116__collapsible_content_RjkbrX "How long does a tape-in install take?" at bounding box center [403, 237] width 662 height 48
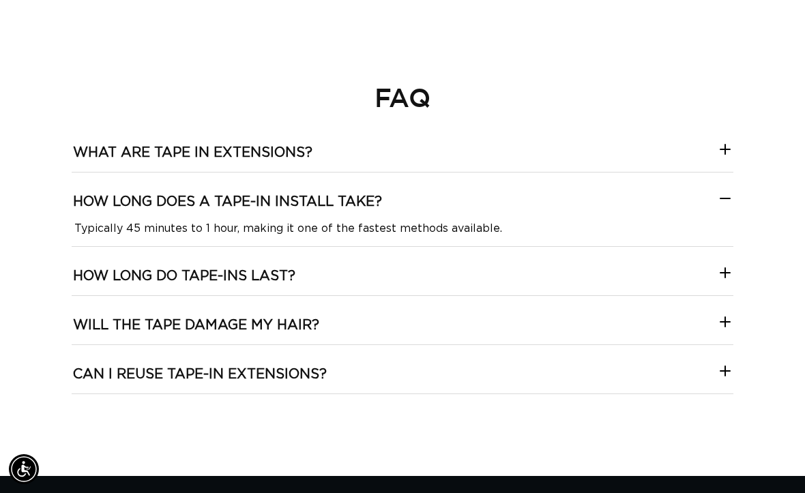
click at [726, 265] on icon at bounding box center [725, 273] width 16 height 16
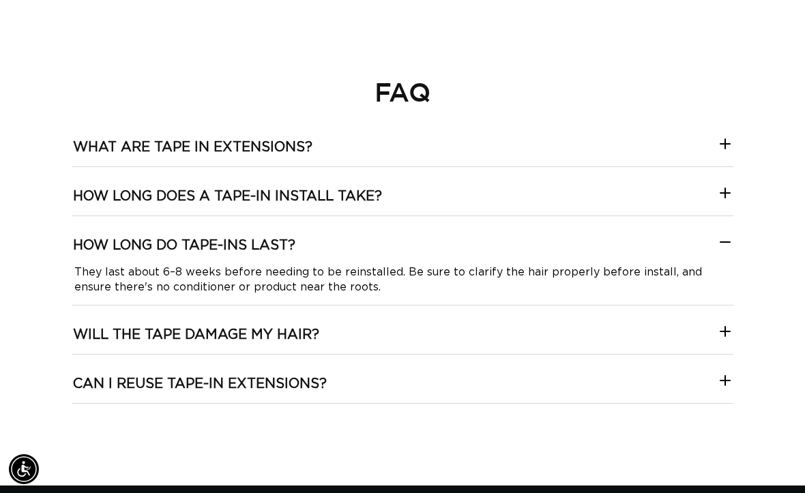
click at [721, 324] on icon at bounding box center [725, 332] width 16 height 16
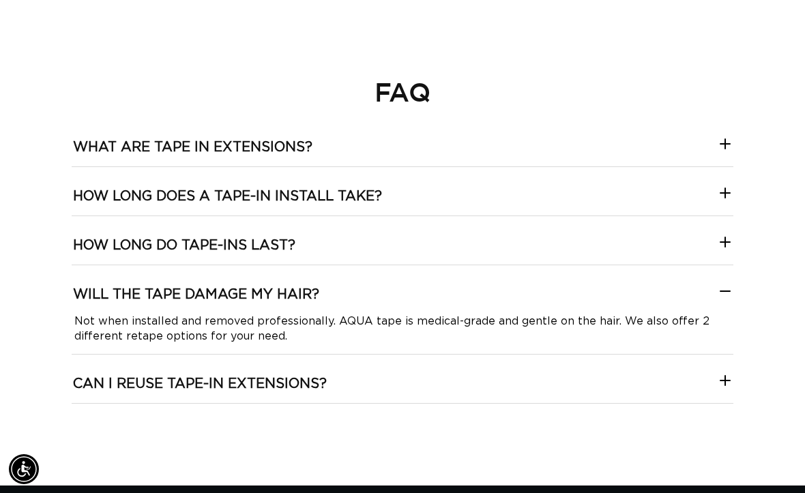
click at [721, 355] on extensions\?-template--18844261286116__collapsible_content_RjkbrX "Can I reuse tape-in extensions?" at bounding box center [403, 379] width 662 height 48
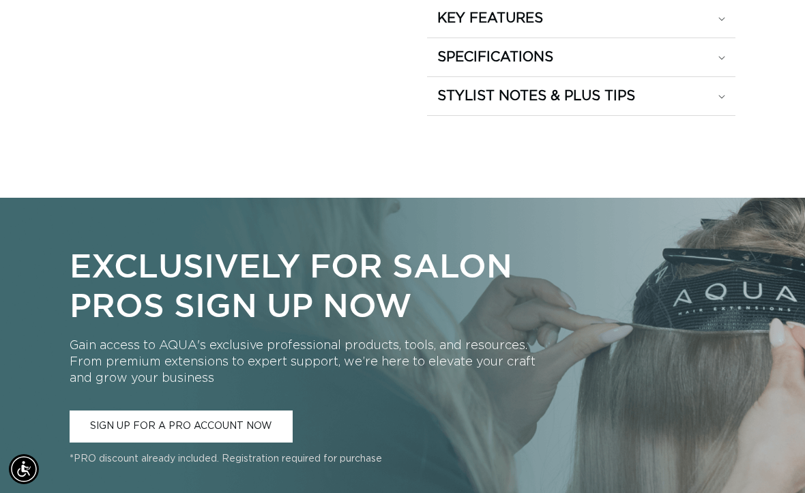
scroll to position [1643, 0]
